Goal: Task Accomplishment & Management: Use online tool/utility

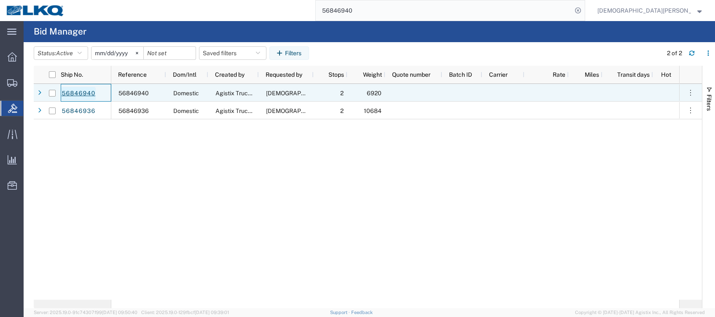
click at [88, 92] on link "56846940" at bounding box center [78, 93] width 35 height 13
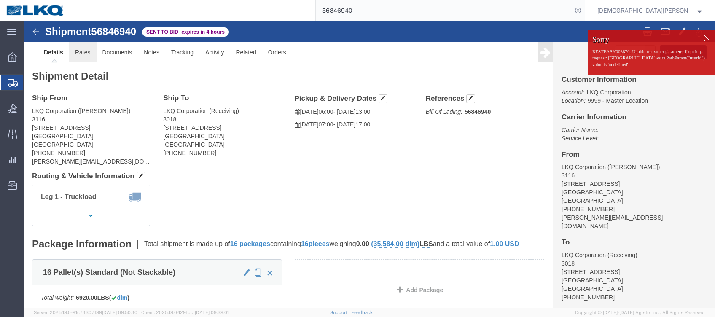
click link "Rates"
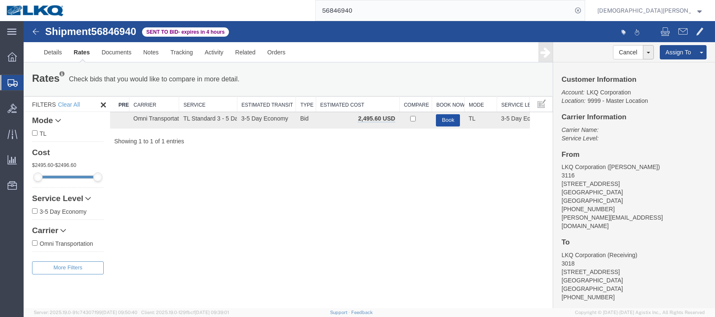
click at [448, 120] on button "Book" at bounding box center [448, 120] width 24 height 12
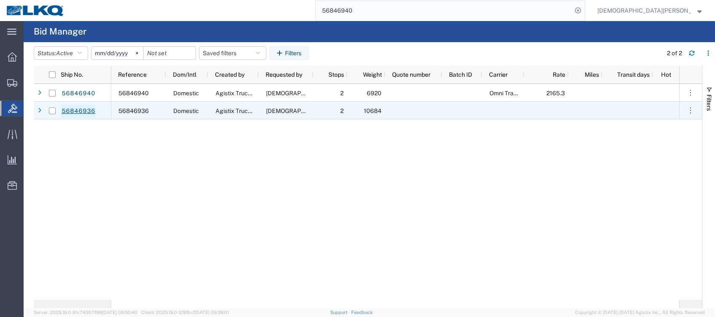
click at [86, 112] on link "56846936" at bounding box center [78, 111] width 35 height 13
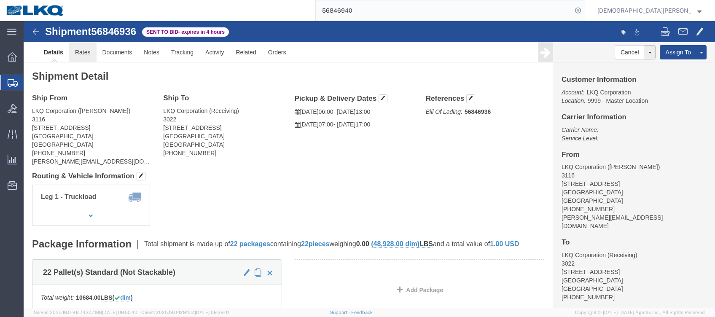
click link "Rates"
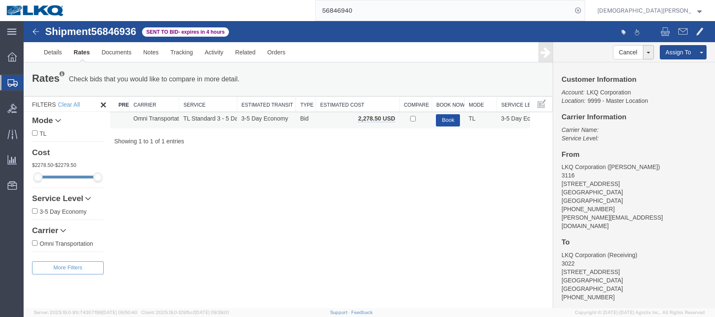
click at [450, 118] on button "Book" at bounding box center [448, 120] width 24 height 12
